Goal: Task Accomplishment & Management: Manage account settings

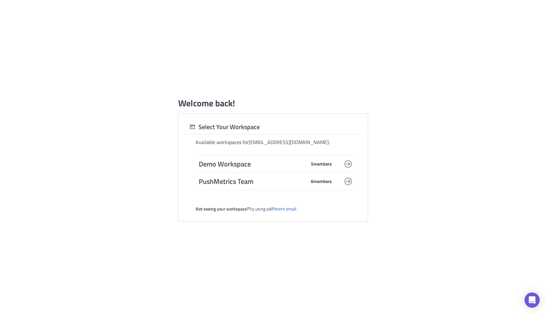
click at [279, 166] on span "Demo Workspace" at bounding box center [252, 163] width 107 height 9
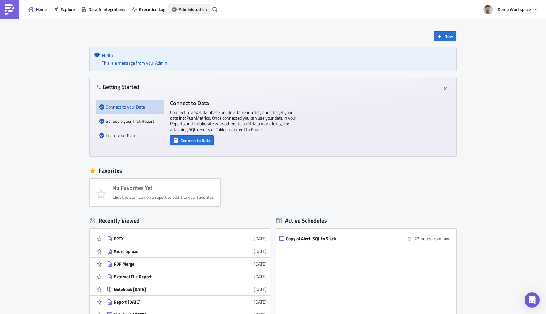
click at [191, 11] on span "Administration" at bounding box center [193, 9] width 28 height 7
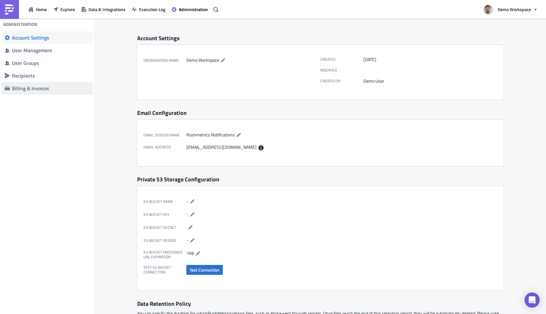
click at [35, 87] on div "Billing & Invoices" at bounding box center [51, 88] width 78 height 6
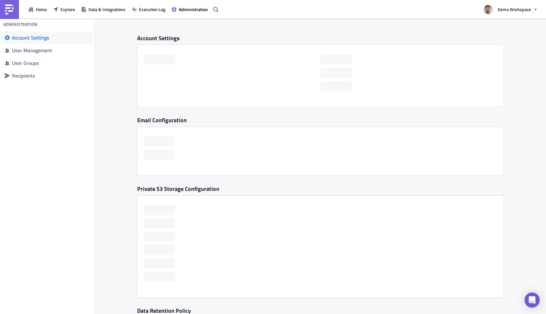
checkbox input "false"
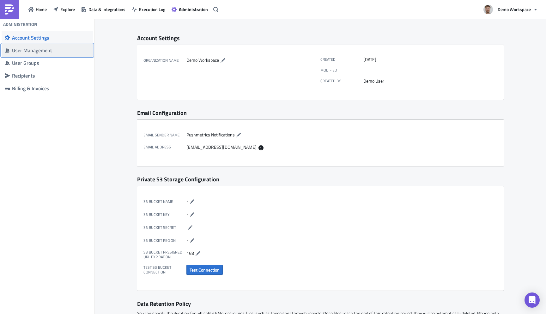
click at [28, 53] on div "User Management" at bounding box center [51, 50] width 78 height 6
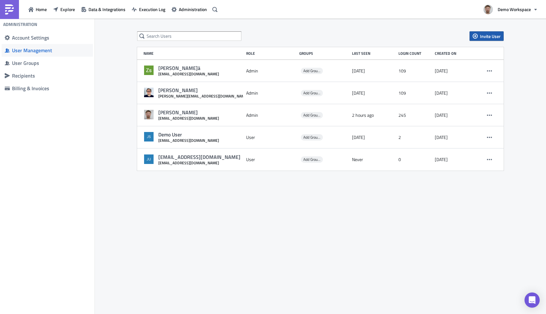
click at [497, 38] on span "Invite User" at bounding box center [490, 36] width 21 height 7
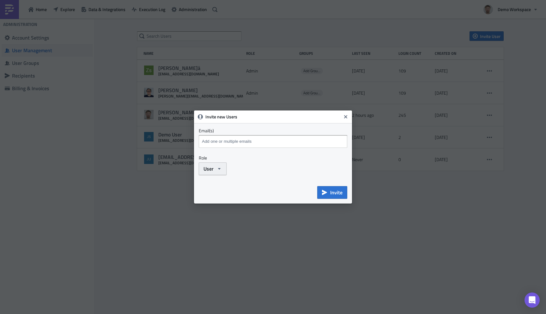
click at [222, 169] on icon "button" at bounding box center [219, 168] width 5 height 5
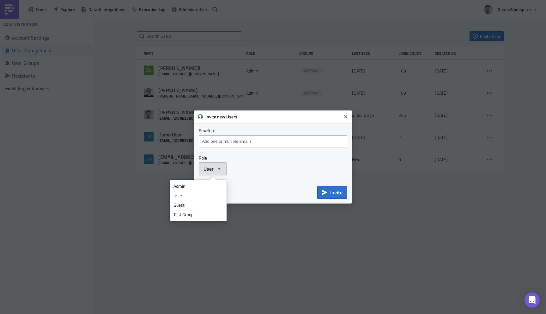
click at [264, 171] on div "User Admin User Guest Test Group" at bounding box center [273, 168] width 149 height 13
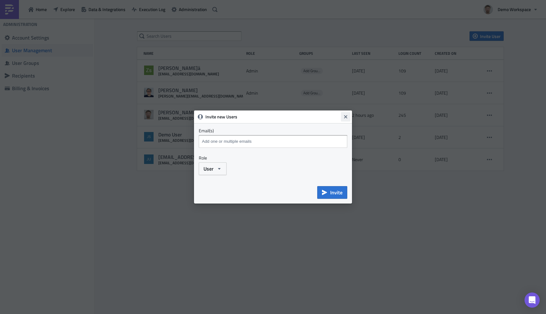
click at [346, 116] on icon "Close" at bounding box center [345, 116] width 3 height 3
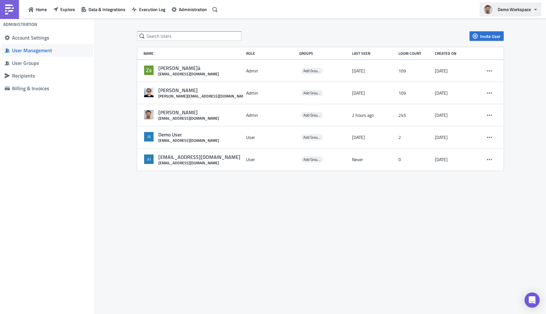
click at [507, 14] on button "Demo Workspace" at bounding box center [511, 10] width 62 height 14
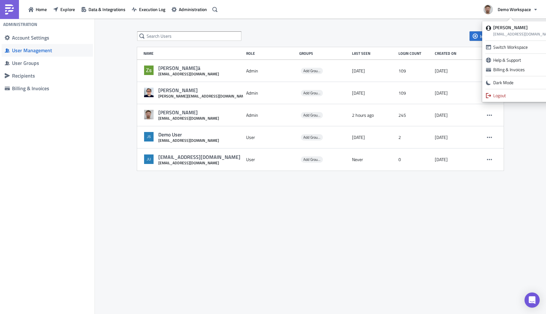
click at [9, 8] on img at bounding box center [9, 9] width 10 height 10
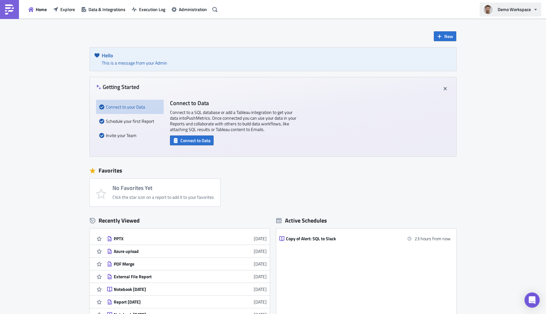
click at [517, 9] on span "Demo Workspace" at bounding box center [514, 9] width 33 height 7
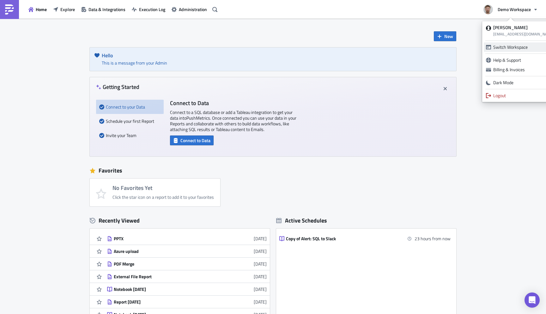
click at [490, 45] on icon at bounding box center [488, 47] width 5 height 4
